Goal: Transaction & Acquisition: Book appointment/travel/reservation

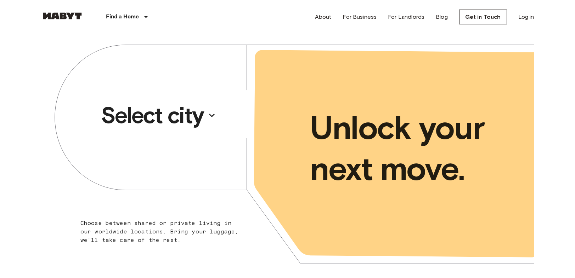
click at [154, 123] on p "Select city" at bounding box center [152, 115] width 103 height 28
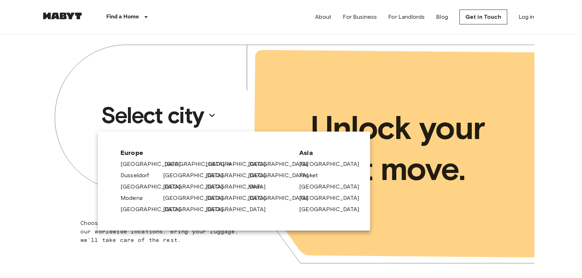
click at [181, 160] on link "[GEOGRAPHIC_DATA]" at bounding box center [197, 164] width 67 height 9
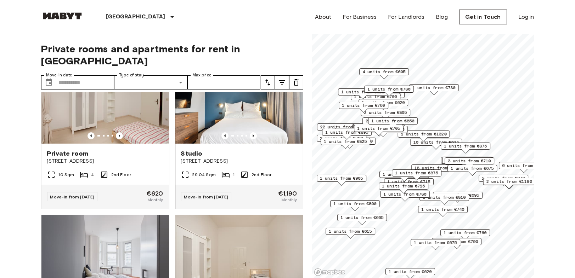
scroll to position [197, 0]
click at [264, 78] on icon "tune" at bounding box center [268, 82] width 9 height 9
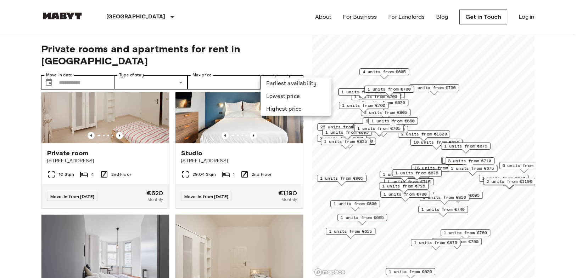
click at [280, 99] on li "Lowest price" at bounding box center [295, 96] width 71 height 13
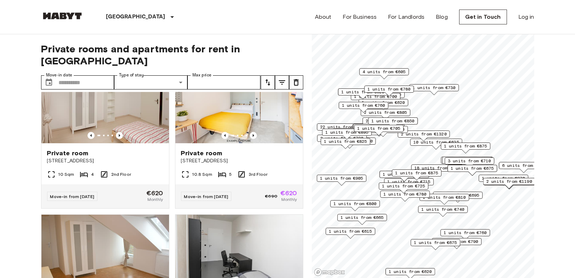
scroll to position [79, 0]
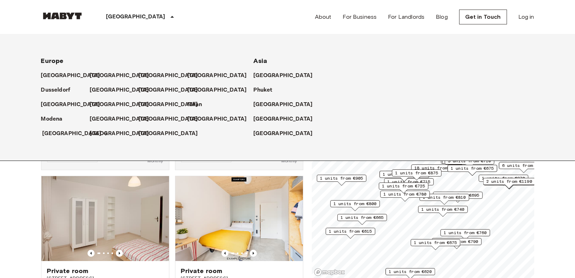
click at [62, 132] on p "[GEOGRAPHIC_DATA]" at bounding box center [72, 134] width 59 height 9
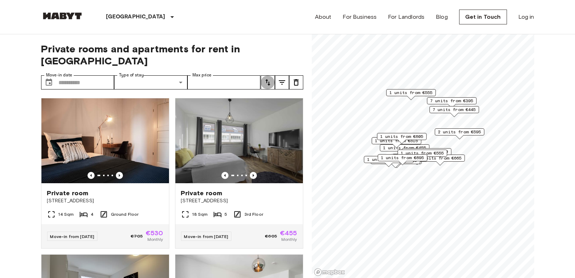
click at [265, 75] on button "tune" at bounding box center [268, 82] width 14 height 14
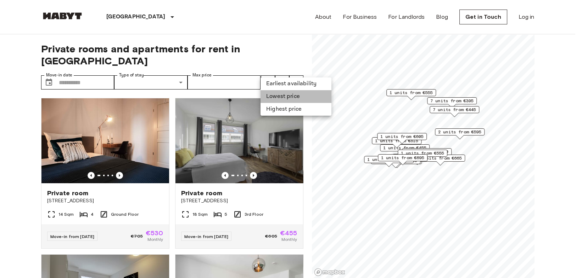
click at [277, 93] on li "Lowest price" at bounding box center [295, 96] width 71 height 13
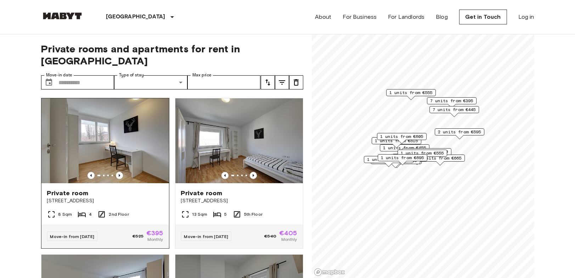
click at [144, 152] on img at bounding box center [105, 140] width 128 height 85
drag, startPoint x: 0, startPoint y: 70, endPoint x: 169, endPoint y: 34, distance: 172.4
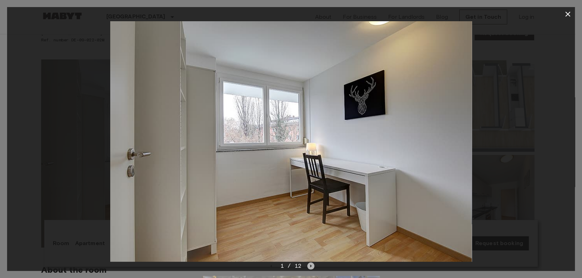
click at [312, 264] on icon "Next image" at bounding box center [310, 266] width 7 height 7
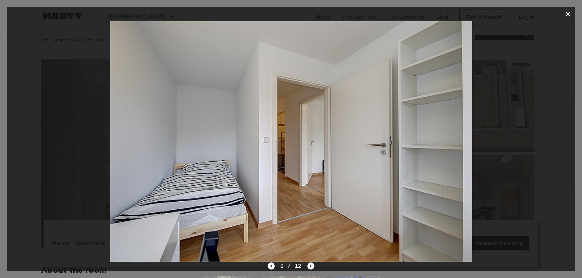
click at [308, 265] on icon "Next image" at bounding box center [310, 266] width 7 height 7
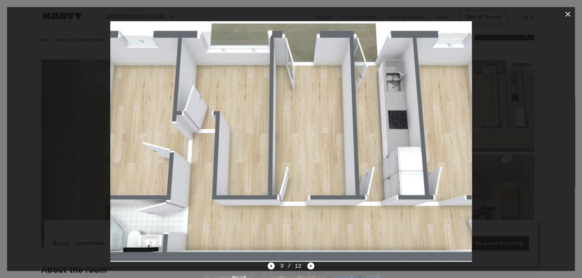
click at [314, 263] on div "3 / 12" at bounding box center [291, 279] width 568 height 34
click at [309, 263] on icon "Next image" at bounding box center [310, 266] width 7 height 7
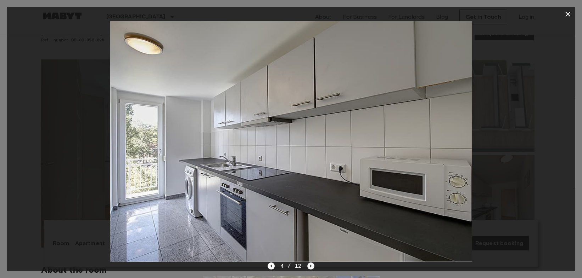
click at [311, 268] on icon "Next image" at bounding box center [310, 266] width 7 height 7
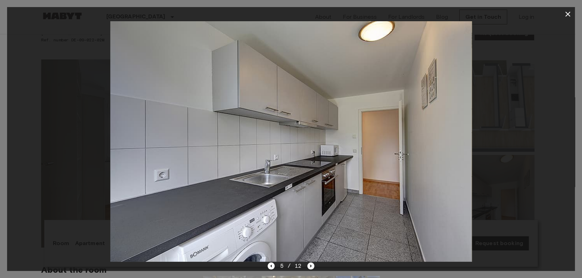
click at [310, 267] on icon "Next image" at bounding box center [310, 266] width 1 height 3
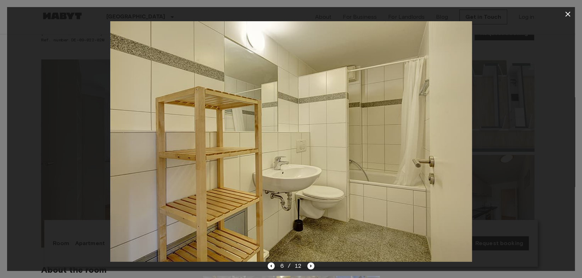
click at [308, 266] on icon "Next image" at bounding box center [310, 266] width 7 height 7
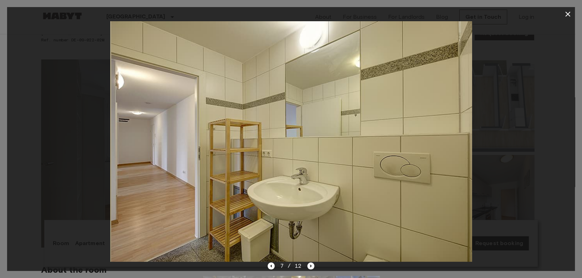
click at [308, 266] on icon "Next image" at bounding box center [310, 266] width 7 height 7
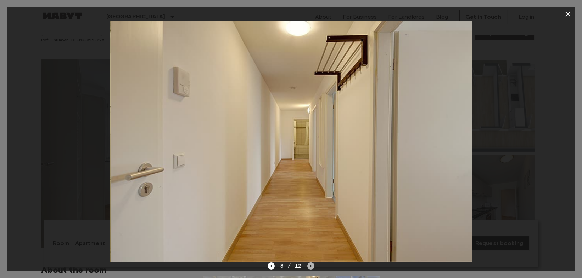
click at [308, 266] on icon "Next image" at bounding box center [310, 266] width 7 height 7
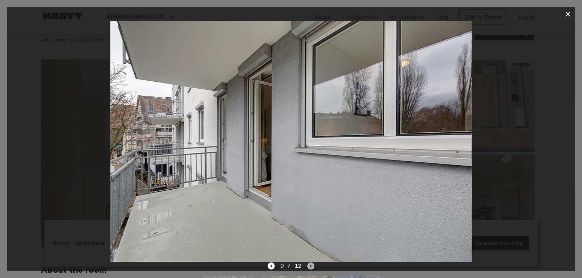
click at [308, 266] on icon "Next image" at bounding box center [310, 266] width 7 height 7
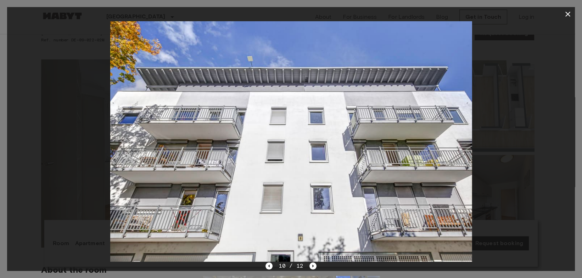
drag, startPoint x: 351, startPoint y: 142, endPoint x: 383, endPoint y: 195, distance: 61.7
click at [353, 142] on img at bounding box center [291, 141] width 362 height 241
drag, startPoint x: 571, startPoint y: 14, endPoint x: 398, endPoint y: 100, distance: 193.0
click at [570, 13] on icon "button" at bounding box center [567, 14] width 9 height 9
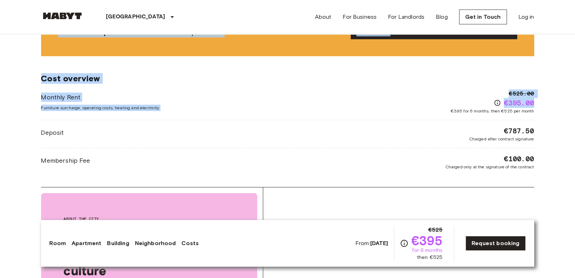
scroll to position [709, 0]
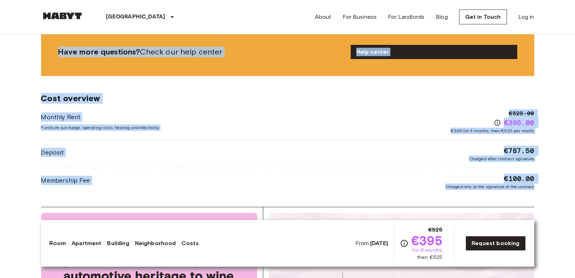
drag, startPoint x: 41, startPoint y: 54, endPoint x: 579, endPoint y: 184, distance: 554.2
click at [575, 184] on html "Stuttgart Europe Amsterdam Berlin Brussels Cologne Dusseldorf Frankfurt Graz Ha…" at bounding box center [287, 228] width 575 height 1874
copy div "Private room From Oct 19 2025 Aachener Straße 8 Ref. number DE-09-022-02M €525 …"
